Goal: Task Accomplishment & Management: Manage account settings

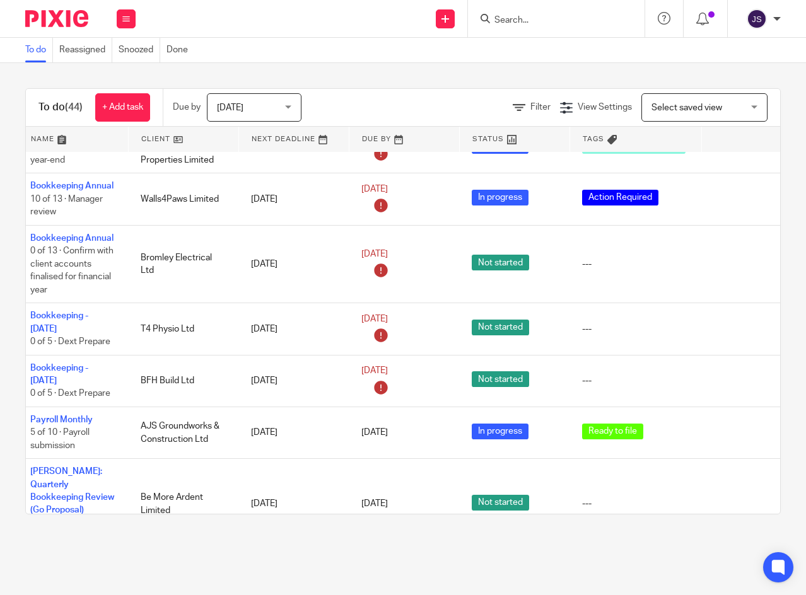
scroll to position [578, 43]
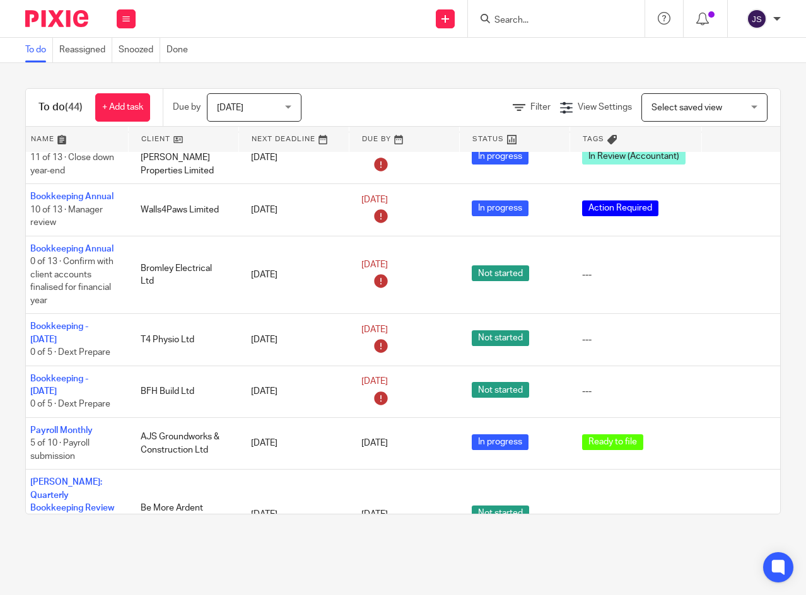
click at [127, 11] on button at bounding box center [126, 18] width 19 height 19
click at [119, 63] on li "Work" at bounding box center [125, 59] width 33 height 18
click at [122, 56] on link "Work" at bounding box center [120, 58] width 22 height 9
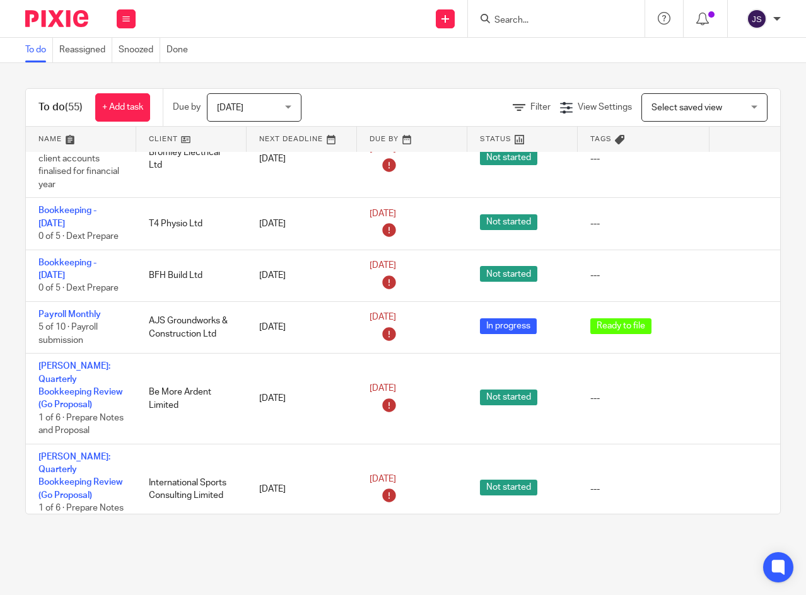
scroll to position [694, 39]
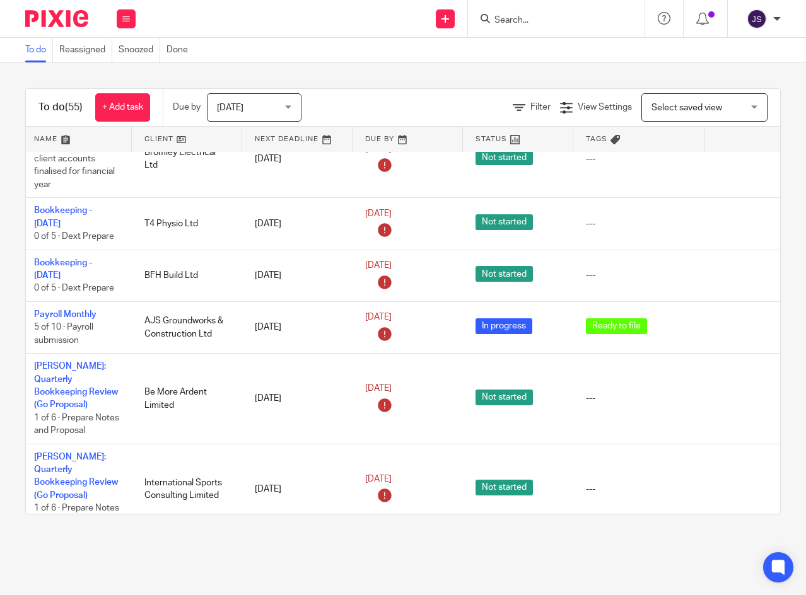
click at [733, 274] on icon at bounding box center [733, 275] width 13 height 13
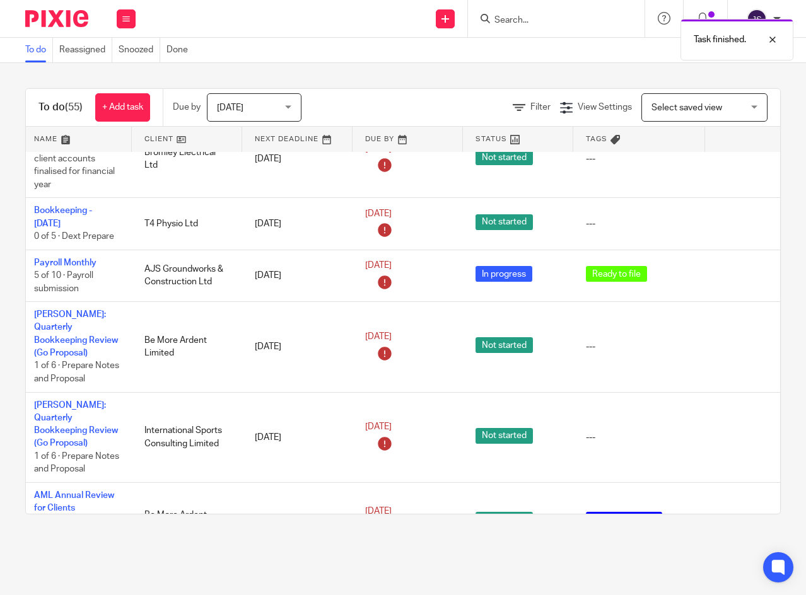
click at [733, 225] on icon at bounding box center [733, 224] width 13 height 13
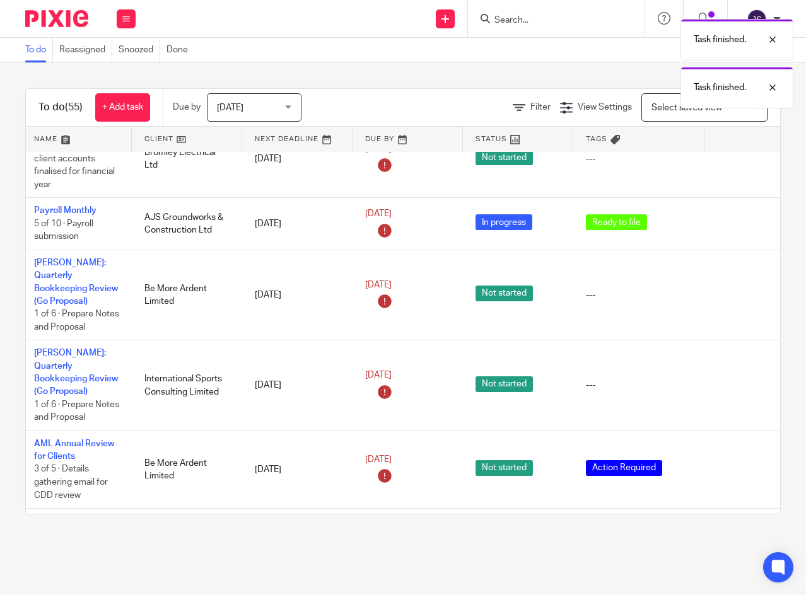
click at [45, 208] on link "Payroll Monthly" at bounding box center [65, 210] width 62 height 9
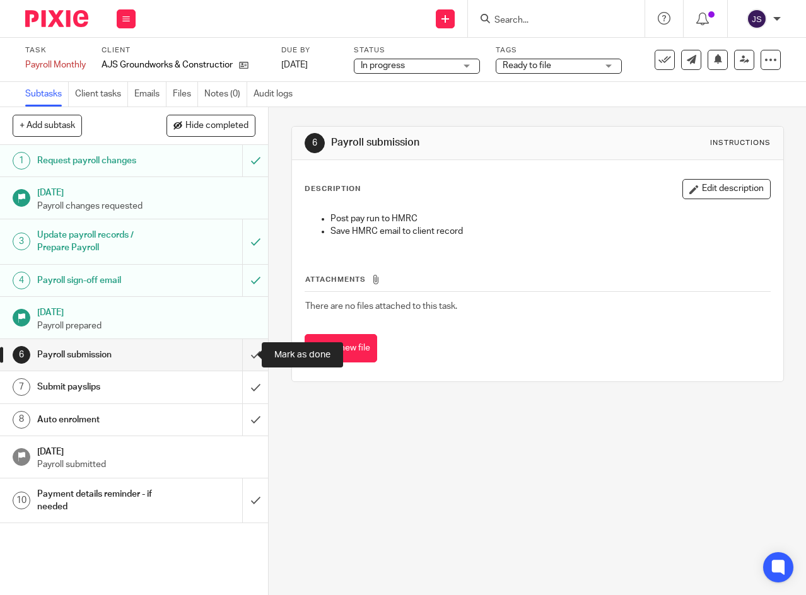
click at [238, 357] on input "submit" at bounding box center [134, 355] width 268 height 32
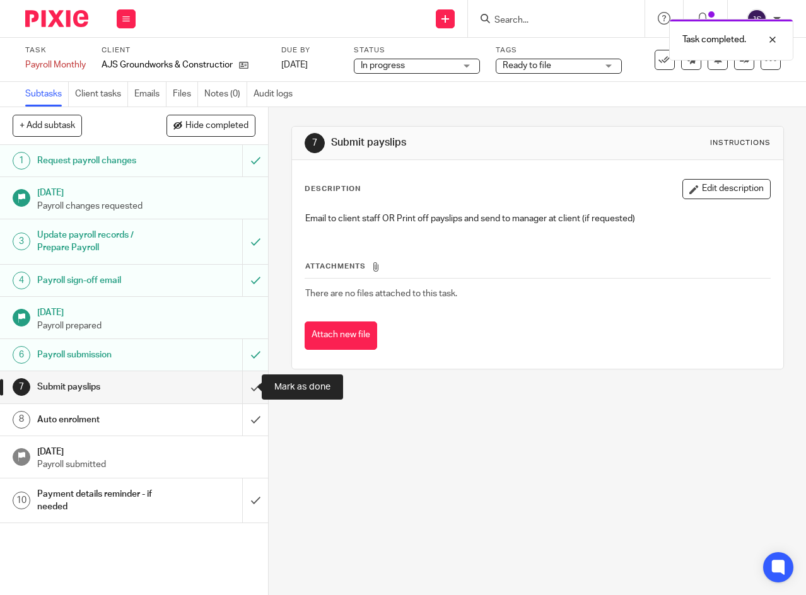
click at [243, 390] on input "submit" at bounding box center [134, 387] width 268 height 32
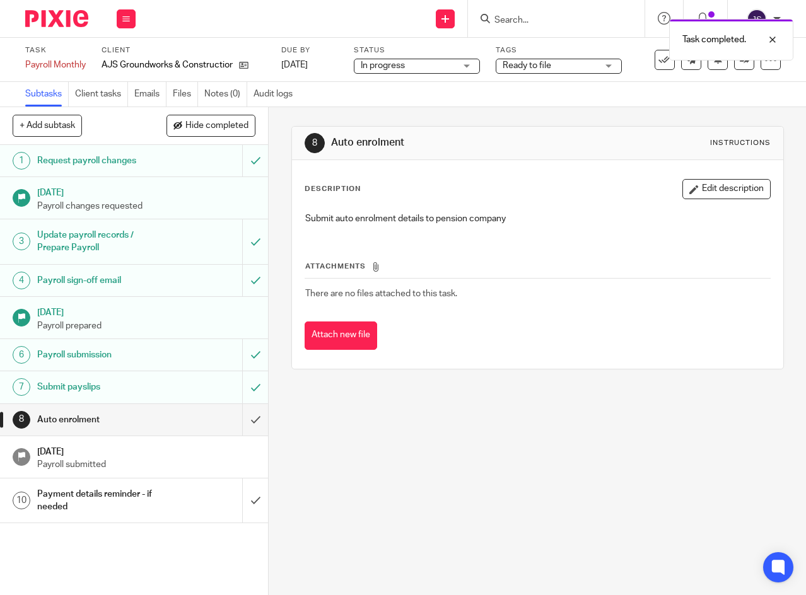
click at [569, 61] on span "Ready to file" at bounding box center [549, 65] width 95 height 13
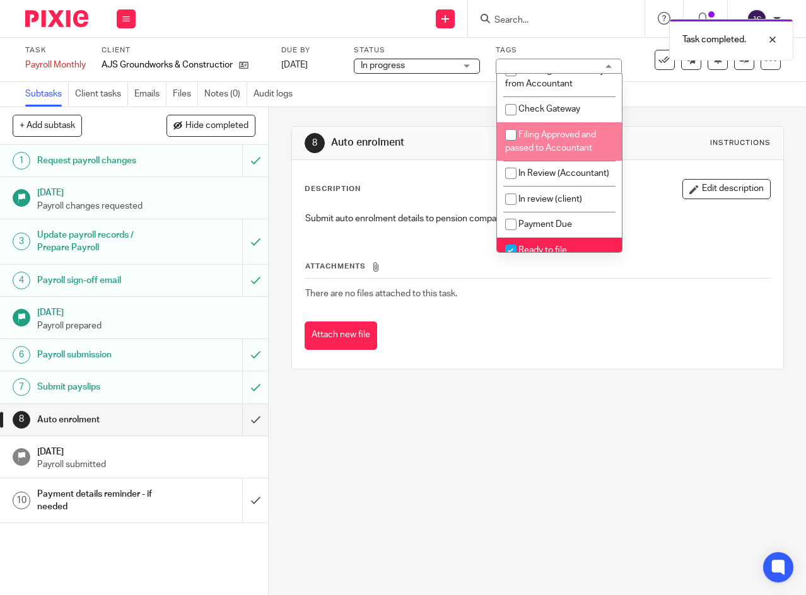
scroll to position [63, 0]
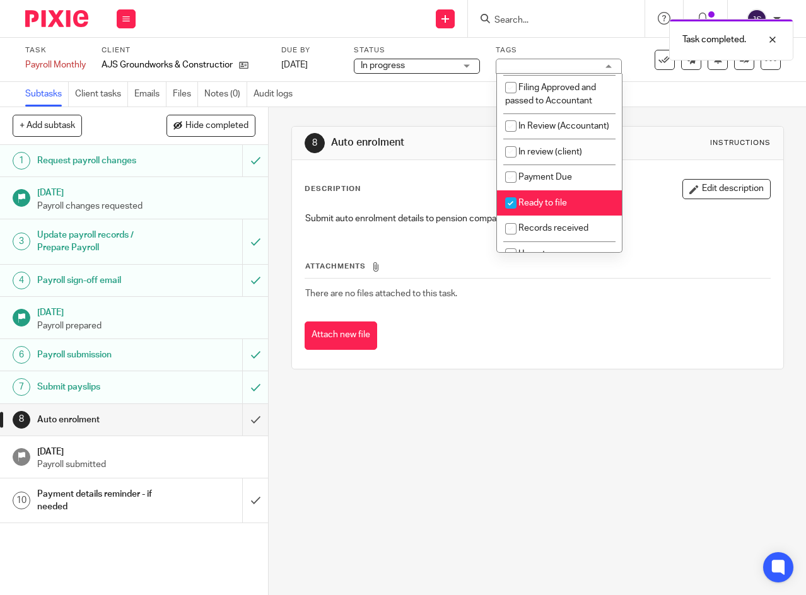
click at [508, 213] on input "checkbox" at bounding box center [511, 203] width 24 height 24
checkbox input "false"
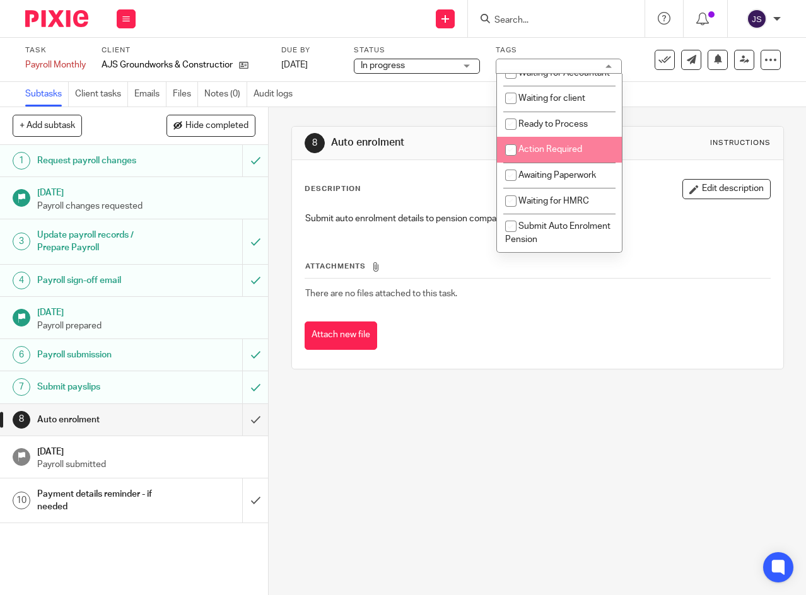
scroll to position [296, 0]
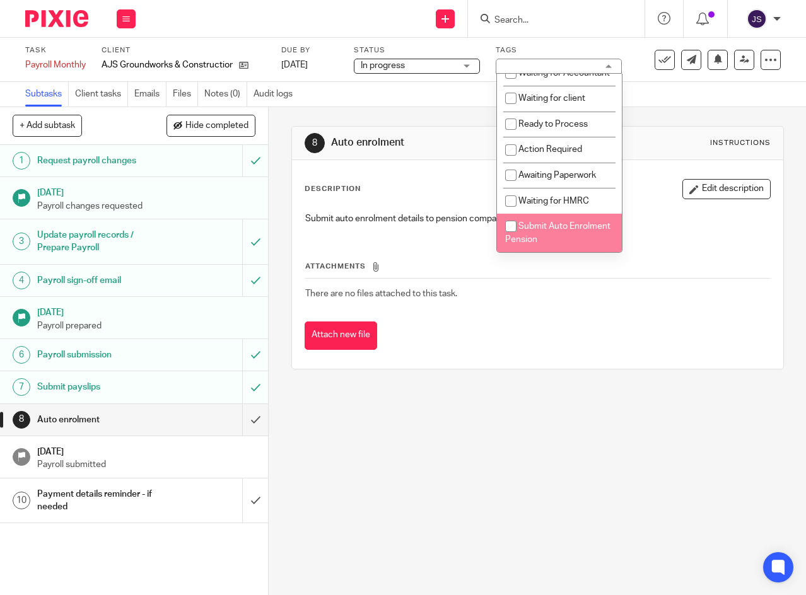
click at [509, 227] on input "checkbox" at bounding box center [511, 226] width 24 height 24
checkbox input "true"
click at [338, 66] on link "24 Sep 2025" at bounding box center [309, 65] width 57 height 13
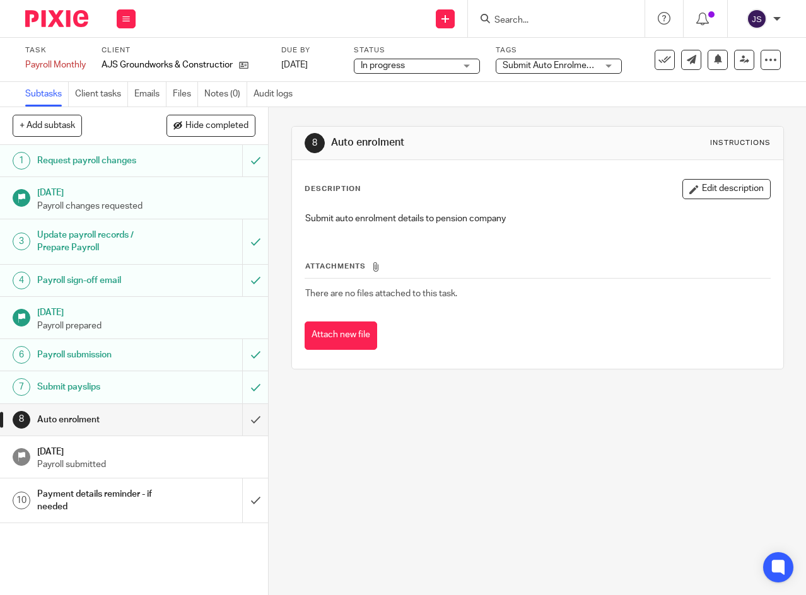
click at [125, 20] on icon at bounding box center [126, 19] width 8 height 8
click at [124, 58] on link "Work" at bounding box center [120, 58] width 22 height 9
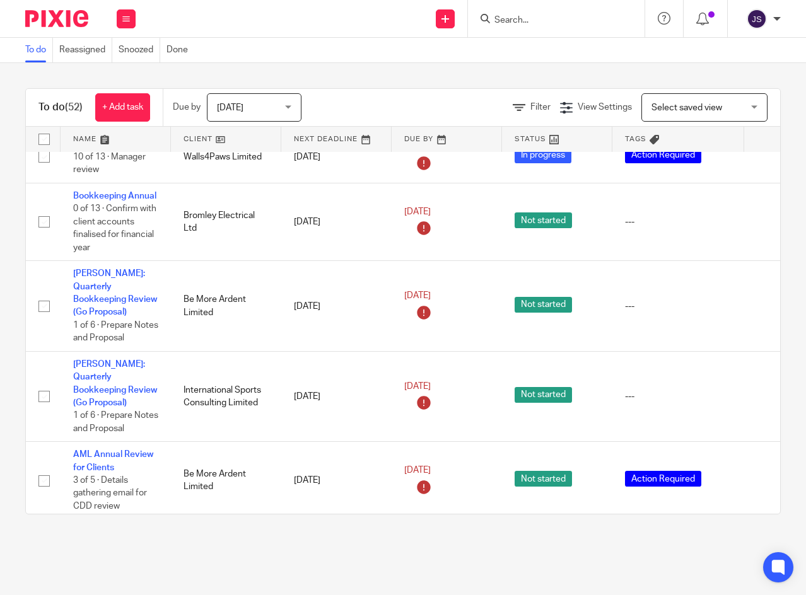
scroll to position [567, 0]
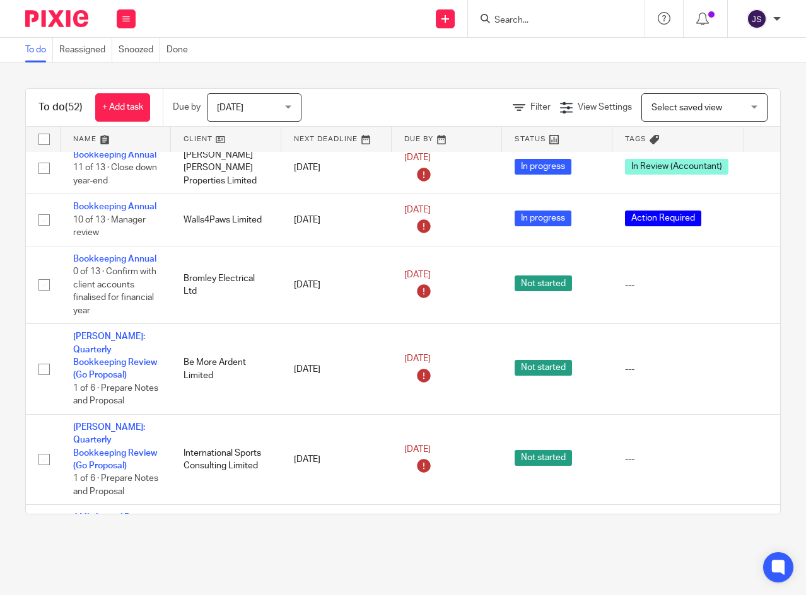
click at [461, 277] on link "23 Sep 2025" at bounding box center [432, 275] width 57 height 13
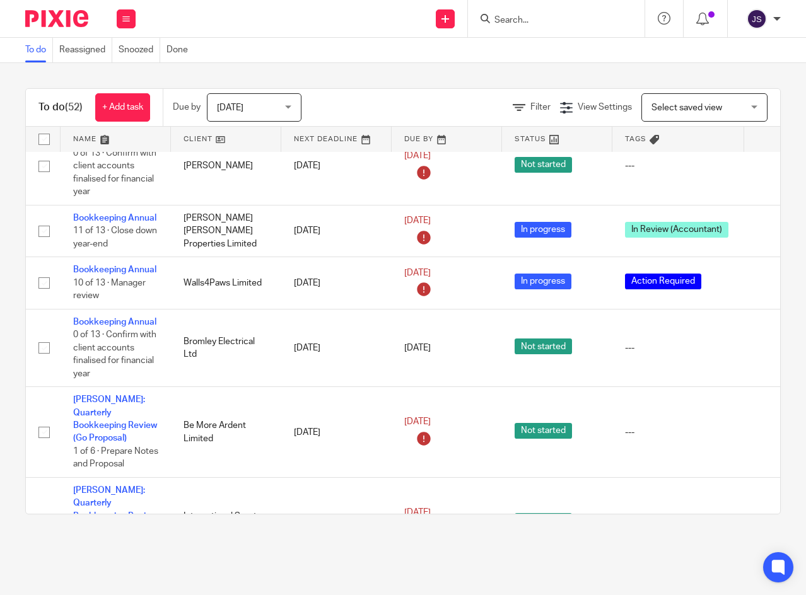
click at [461, 274] on link "23 Sep 2025" at bounding box center [432, 273] width 57 height 13
click at [461, 220] on link "23 Sep 2025" at bounding box center [432, 220] width 57 height 13
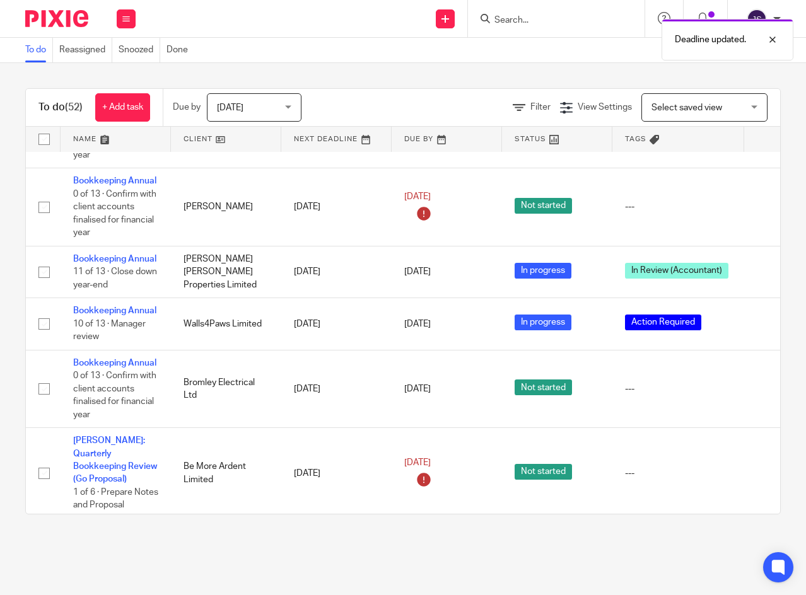
scroll to position [441, 0]
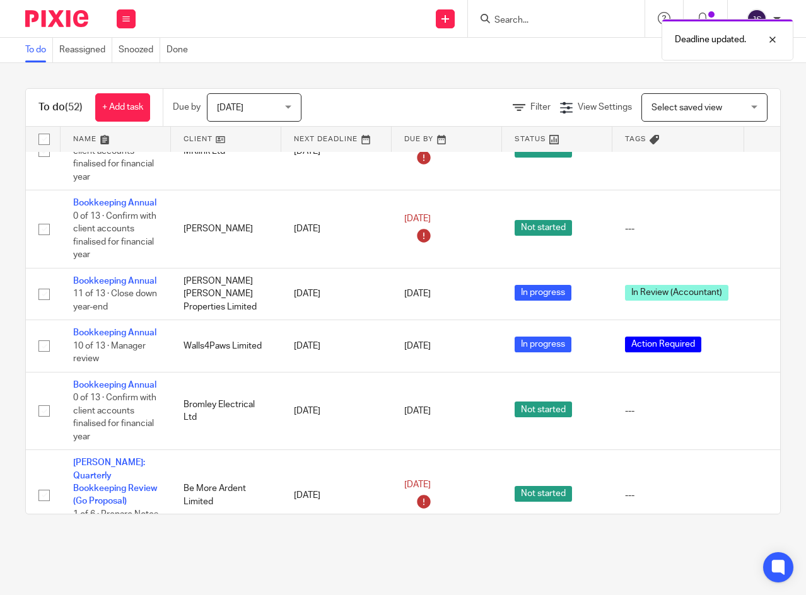
click at [461, 217] on link "23 Sep 2025" at bounding box center [432, 218] width 57 height 13
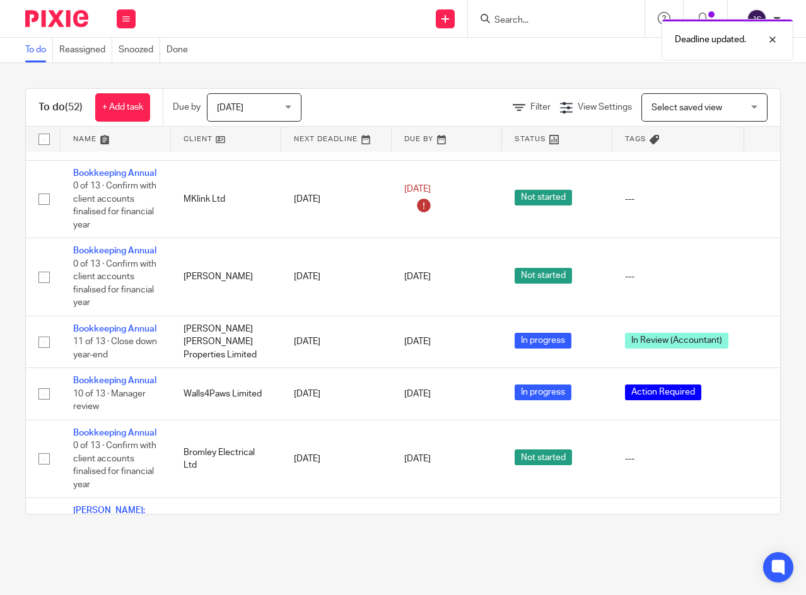
scroll to position [315, 0]
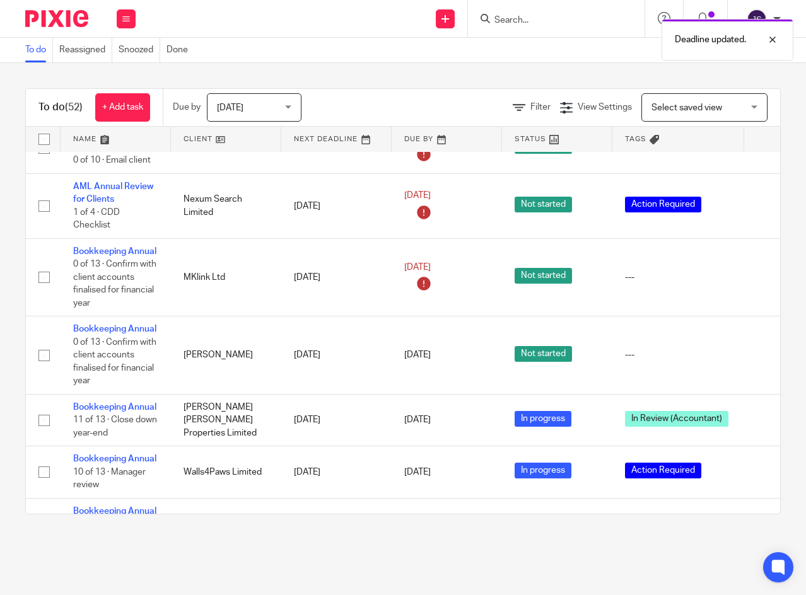
click at [461, 267] on link "23 Sep 2025" at bounding box center [432, 267] width 57 height 13
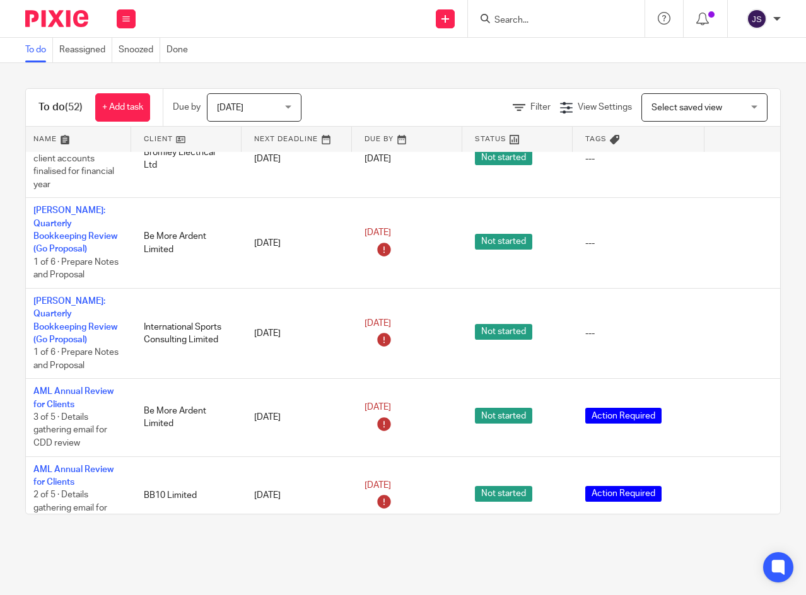
scroll to position [694, 42]
click at [730, 237] on icon at bounding box center [730, 243] width 13 height 13
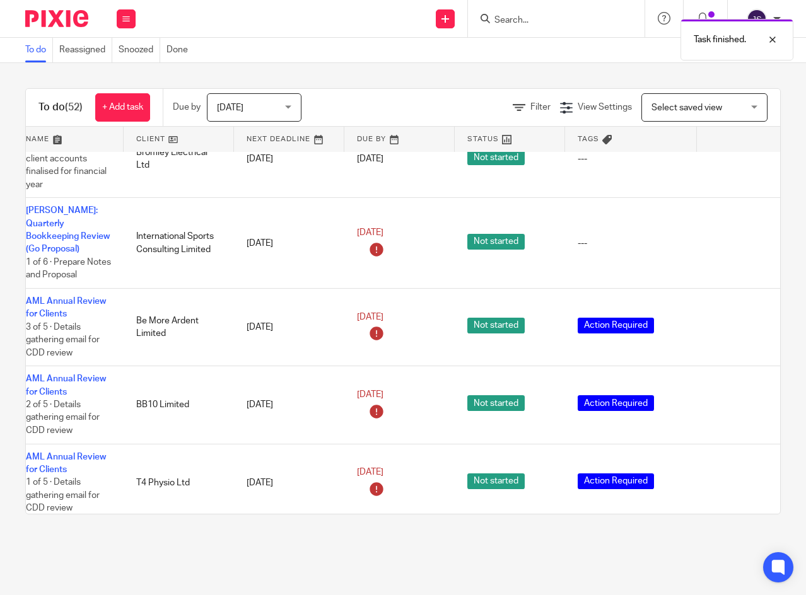
scroll to position [694, 66]
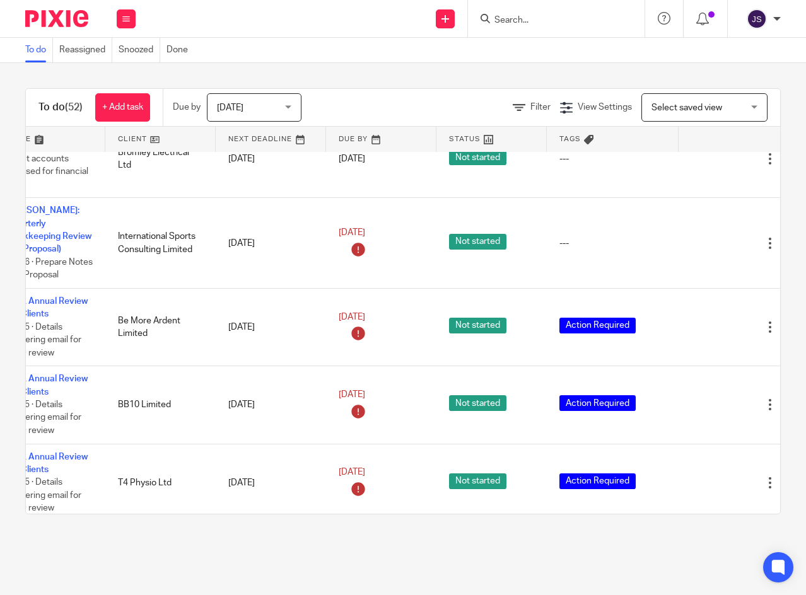
click at [707, 237] on icon at bounding box center [706, 243] width 13 height 13
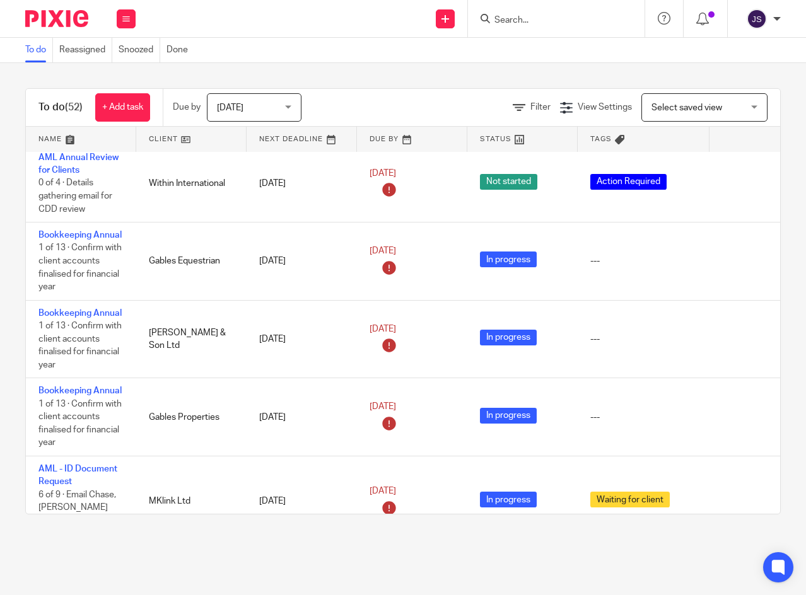
scroll to position [1702, 35]
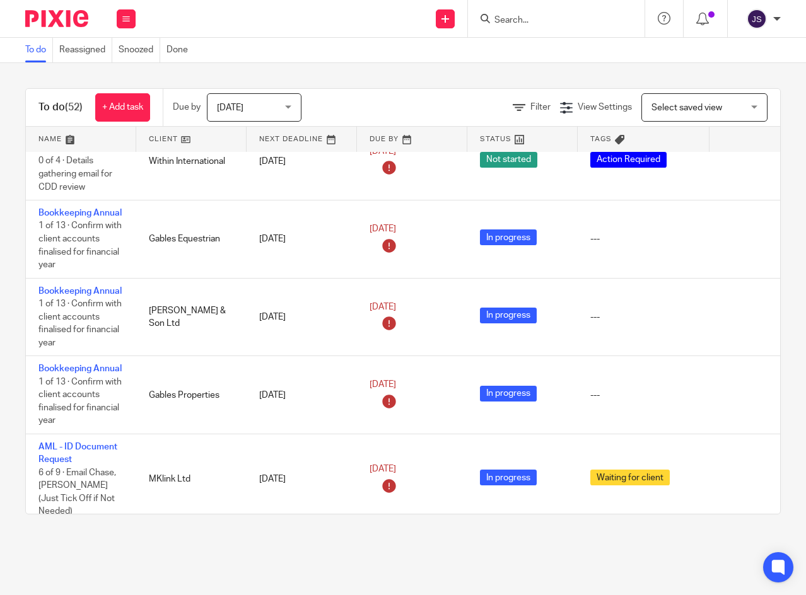
click at [426, 226] on link "24 Sep 2025" at bounding box center [397, 229] width 57 height 13
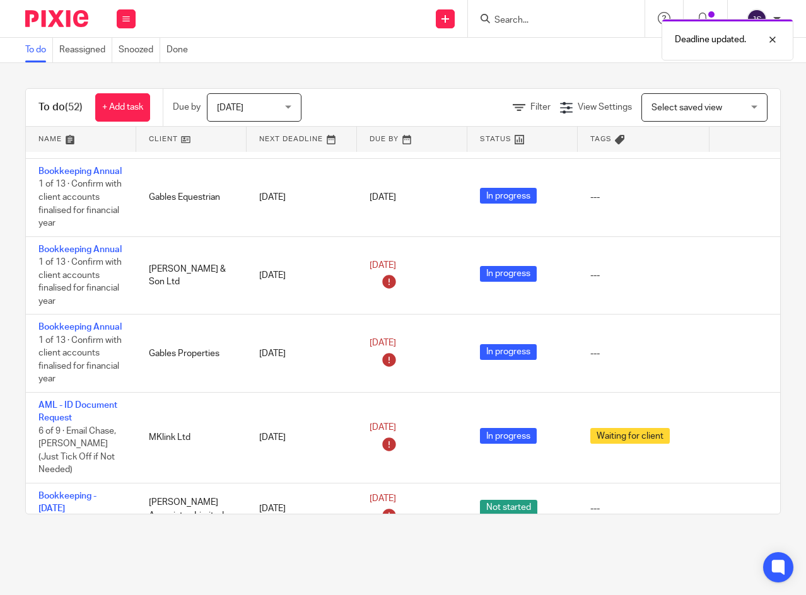
scroll to position [1765, 35]
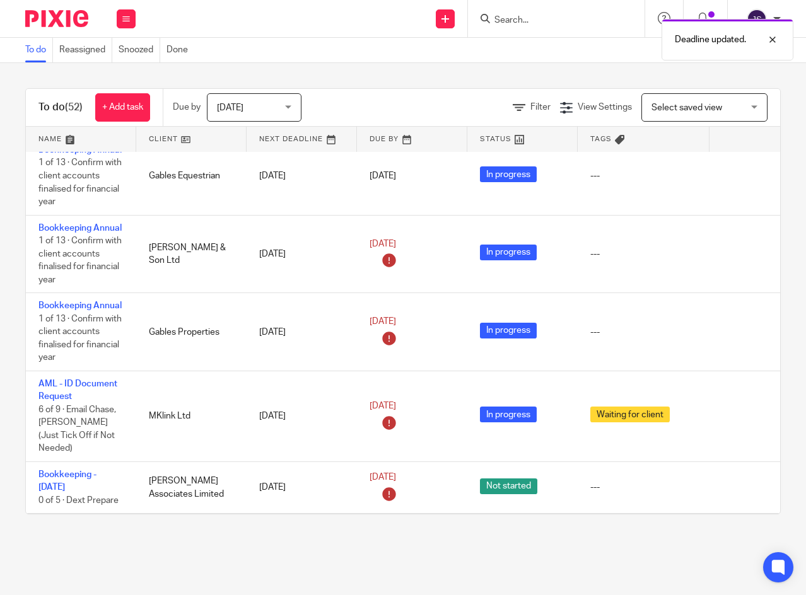
click at [426, 244] on link "24 Sep 2025" at bounding box center [397, 244] width 57 height 13
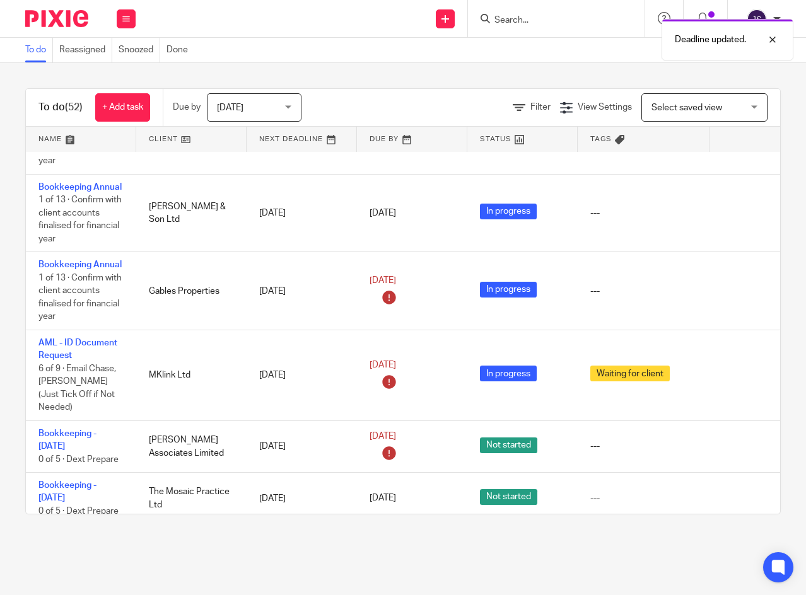
scroll to position [1828, 35]
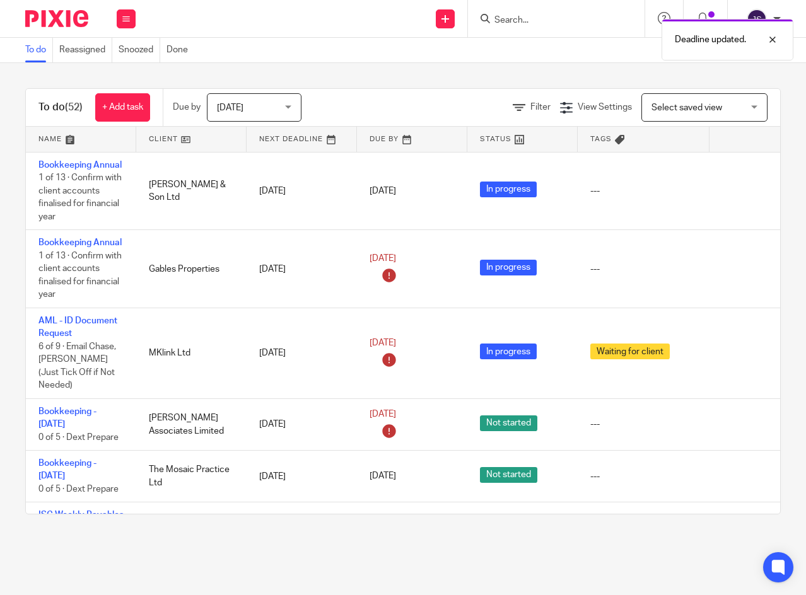
click at [426, 260] on link "24 Sep 2025" at bounding box center [397, 258] width 57 height 13
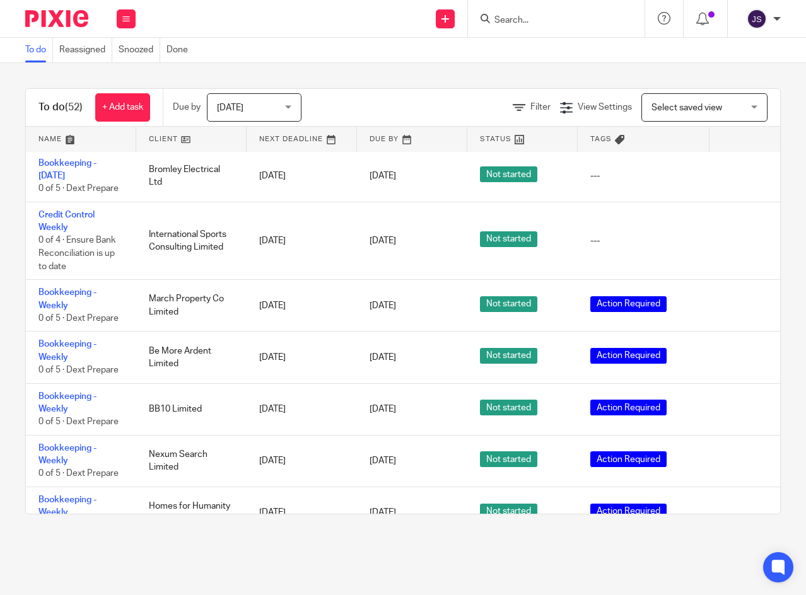
scroll to position [2459, 35]
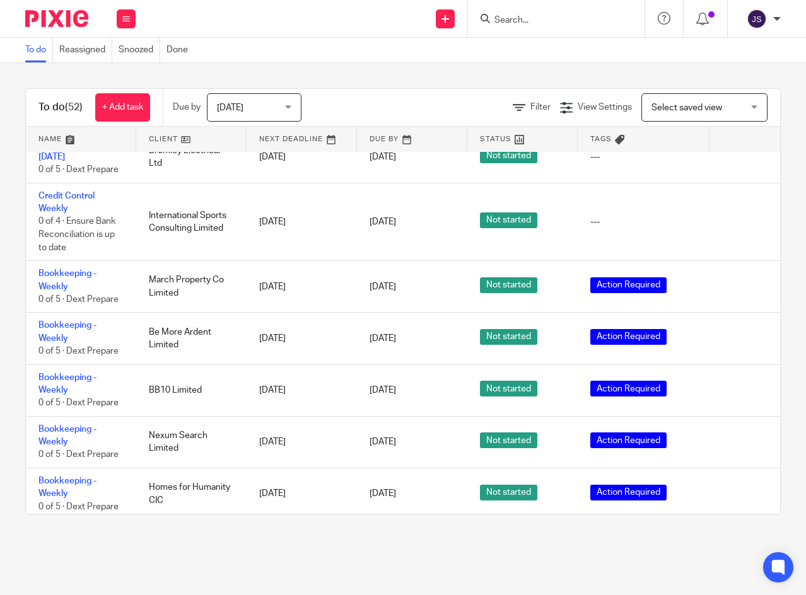
click at [736, 281] on icon at bounding box center [737, 287] width 13 height 13
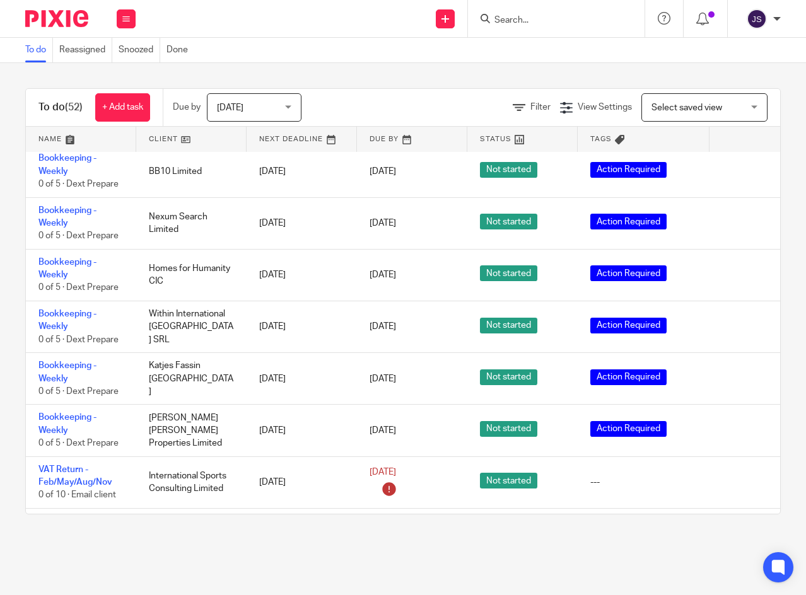
scroll to position [2648, 35]
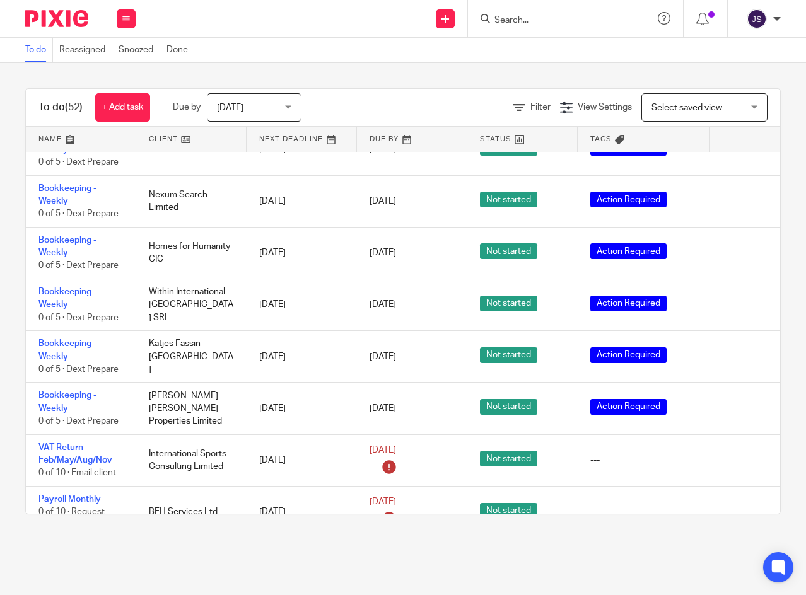
click at [735, 299] on icon at bounding box center [737, 305] width 13 height 13
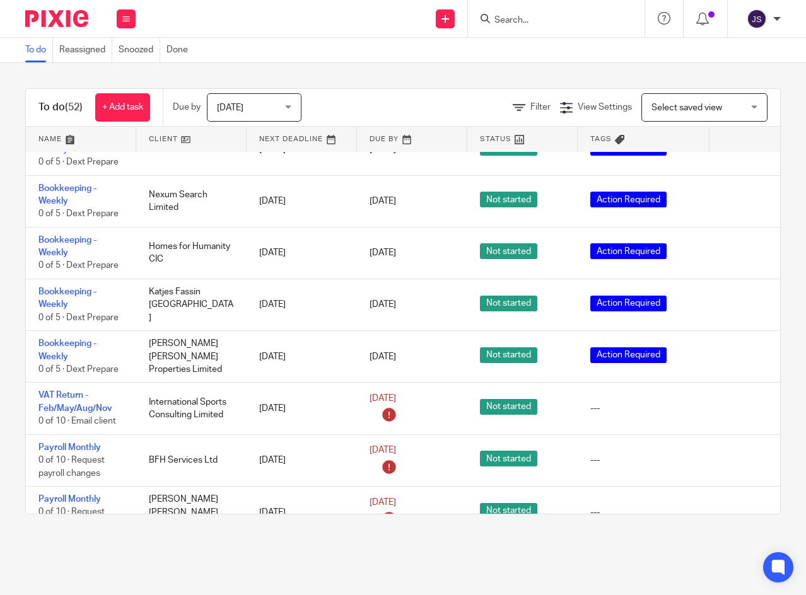
click at [739, 299] on icon at bounding box center [737, 305] width 13 height 13
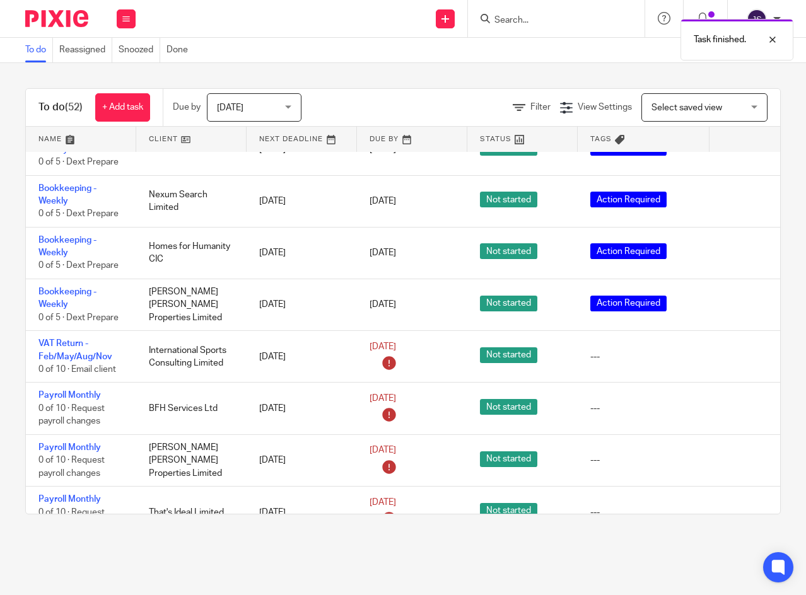
click at [739, 299] on icon at bounding box center [737, 305] width 13 height 13
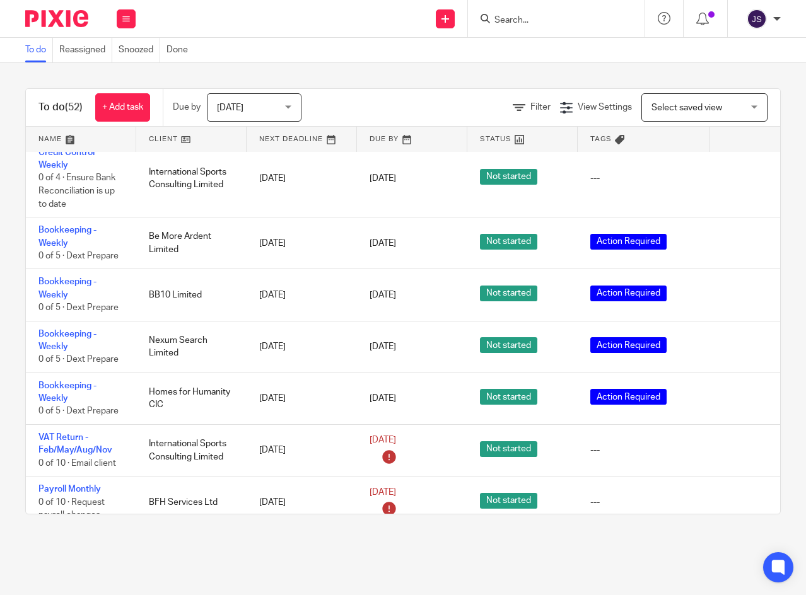
scroll to position [2554, 35]
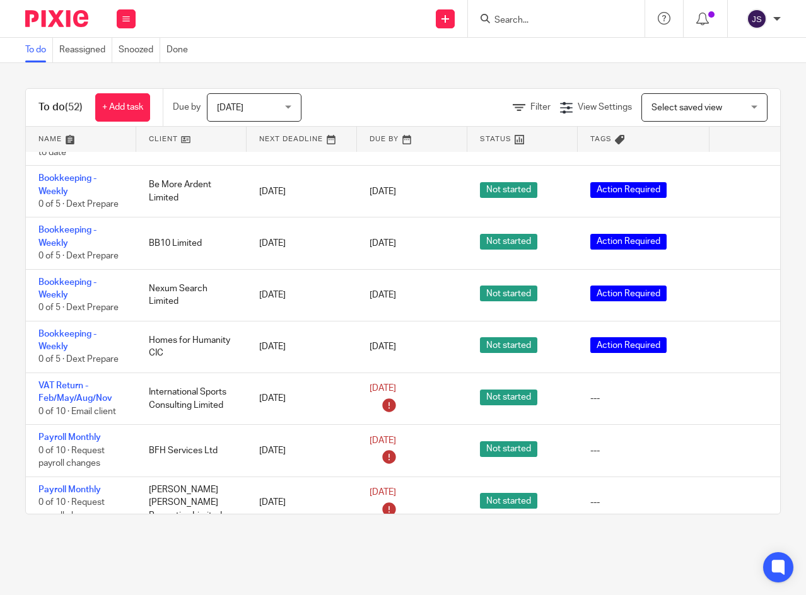
click at [737, 185] on icon at bounding box center [737, 191] width 13 height 13
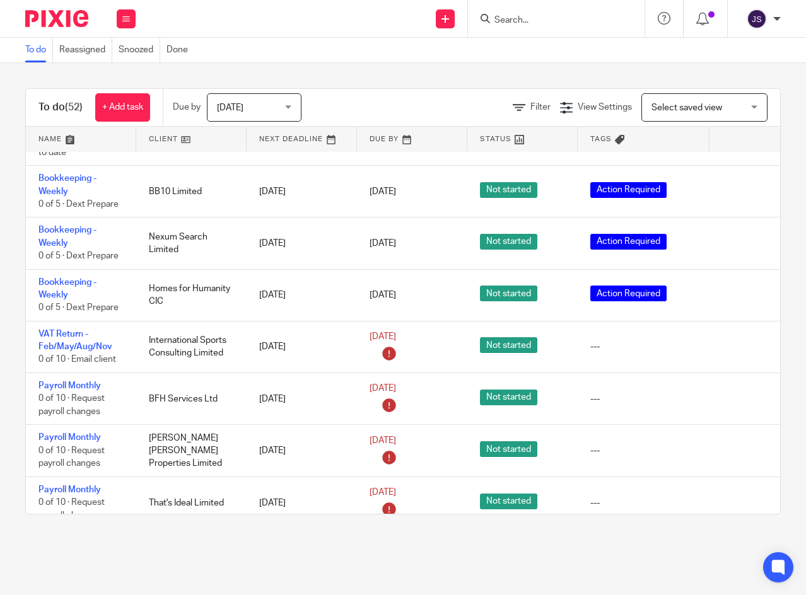
click at [735, 237] on icon at bounding box center [737, 243] width 13 height 13
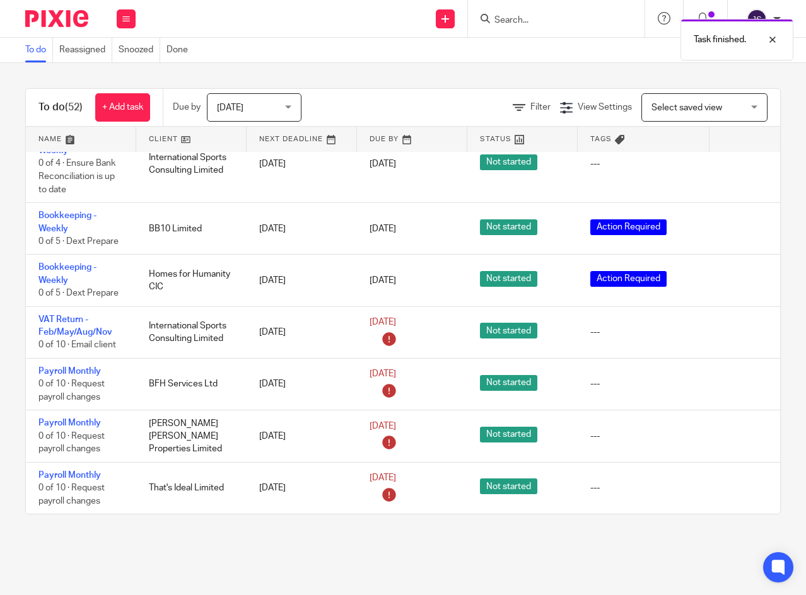
scroll to position [2514, 35]
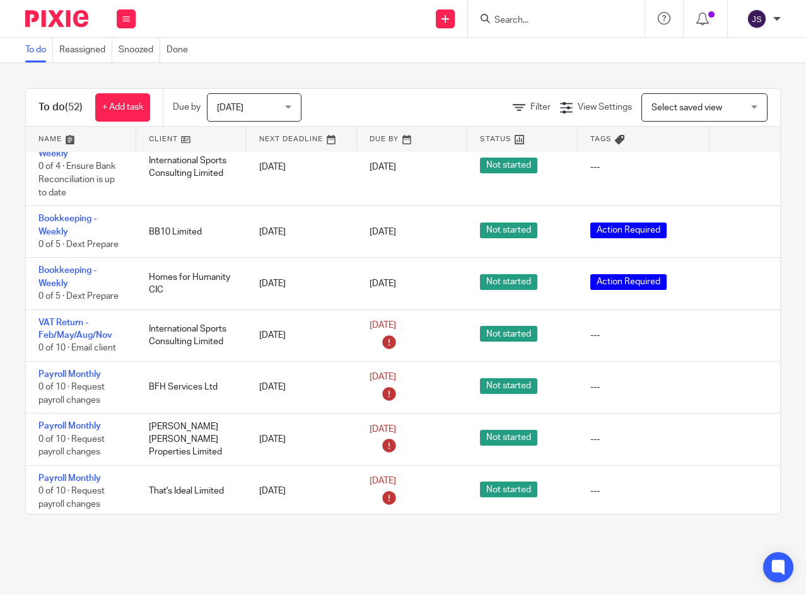
click at [737, 226] on icon at bounding box center [737, 232] width 13 height 13
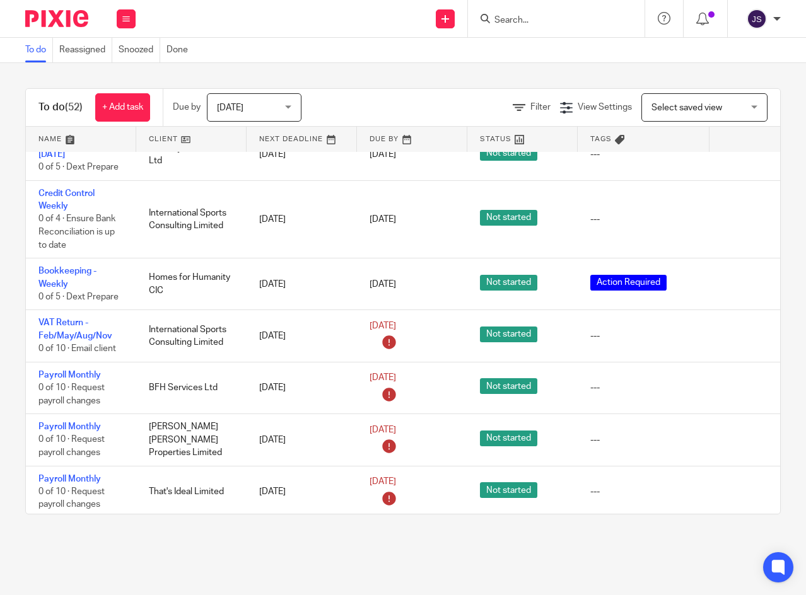
click at [738, 278] on icon at bounding box center [737, 284] width 13 height 13
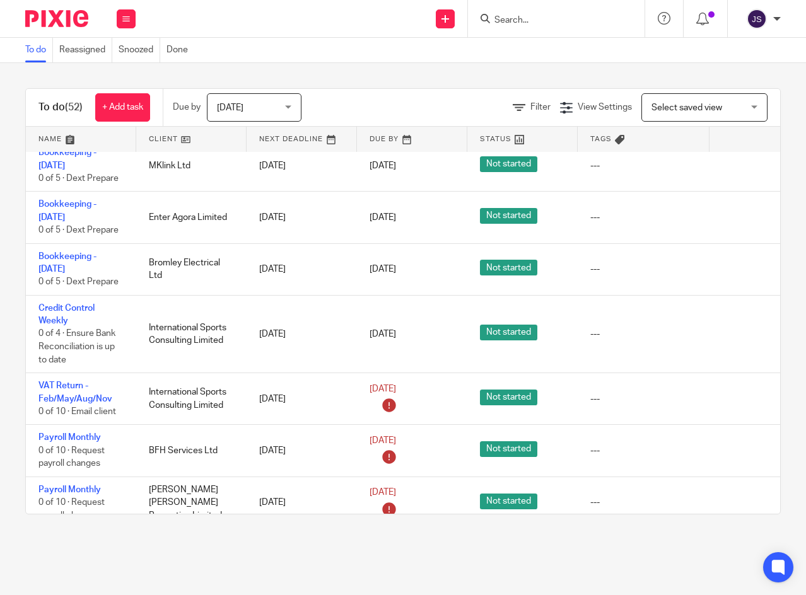
scroll to position [2284, 35]
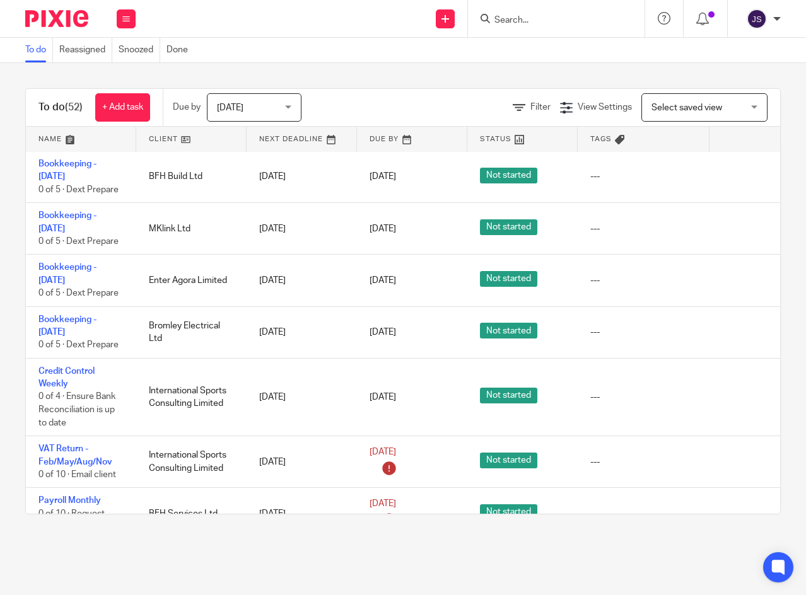
click at [739, 326] on icon at bounding box center [737, 332] width 13 height 13
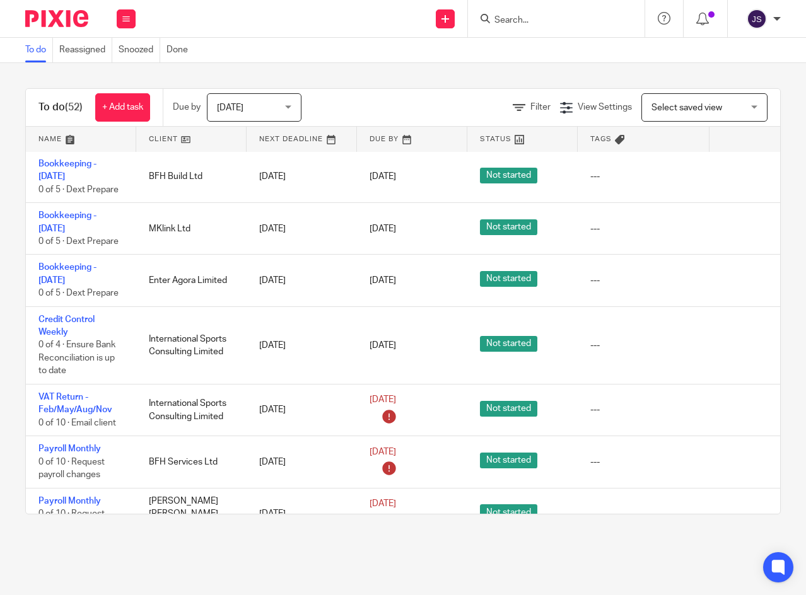
click at [737, 274] on icon at bounding box center [737, 280] width 13 height 13
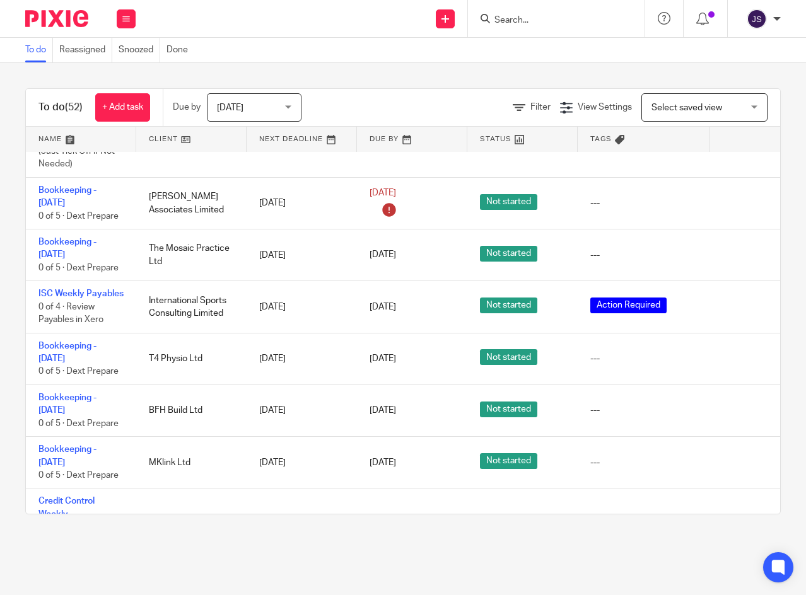
scroll to position [2031, 35]
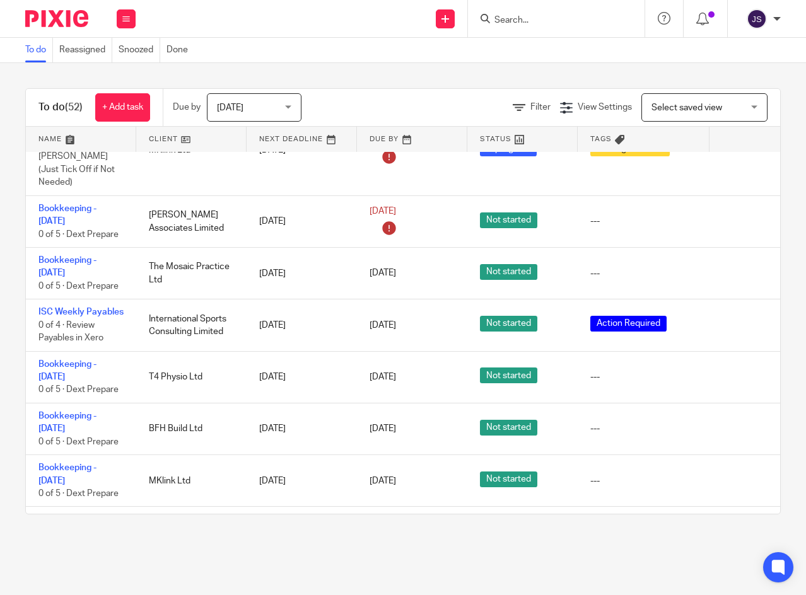
click at [738, 267] on icon at bounding box center [737, 273] width 13 height 13
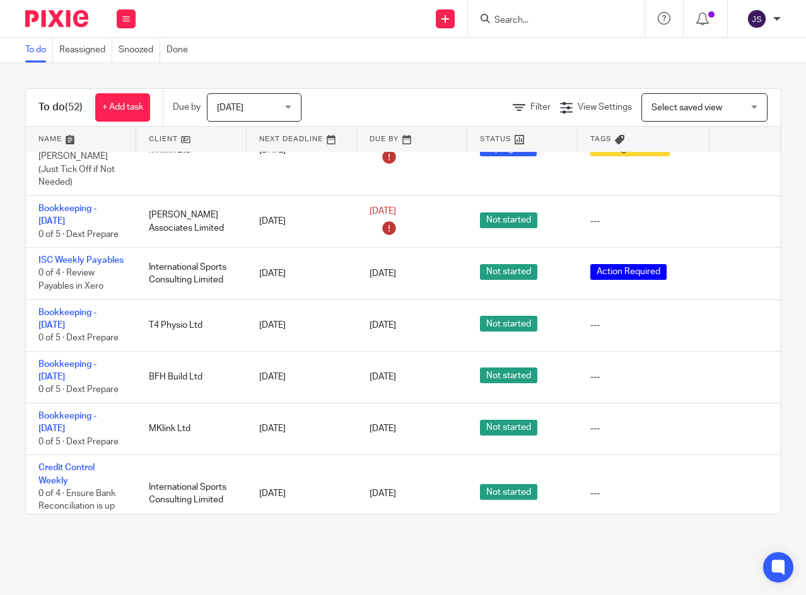
click at [127, 16] on icon at bounding box center [126, 19] width 8 height 8
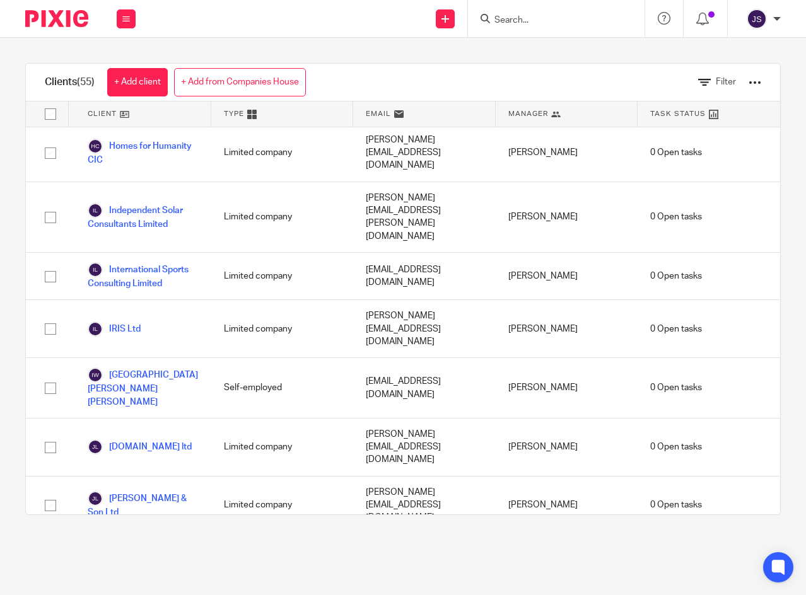
scroll to position [1450, 0]
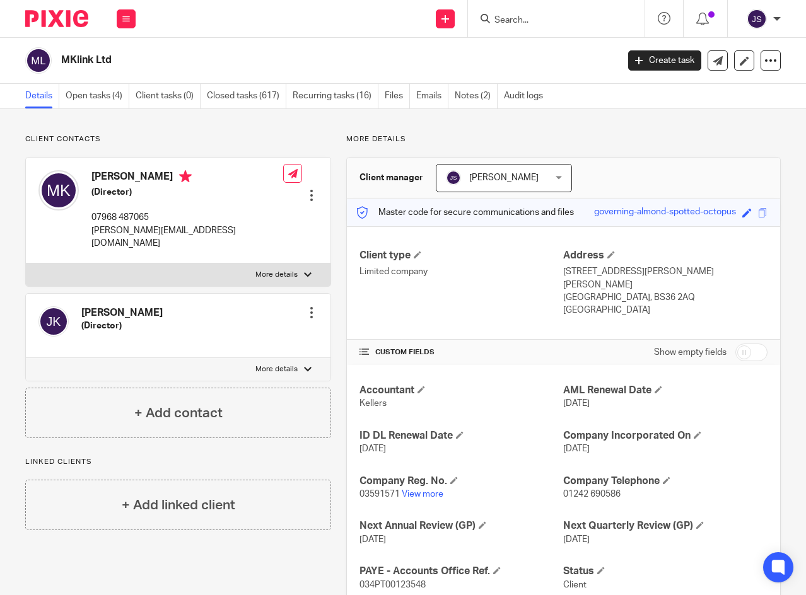
click at [472, 92] on link "Notes (2)" at bounding box center [476, 96] width 43 height 25
